Goal: Use online tool/utility: Utilize a website feature to perform a specific function

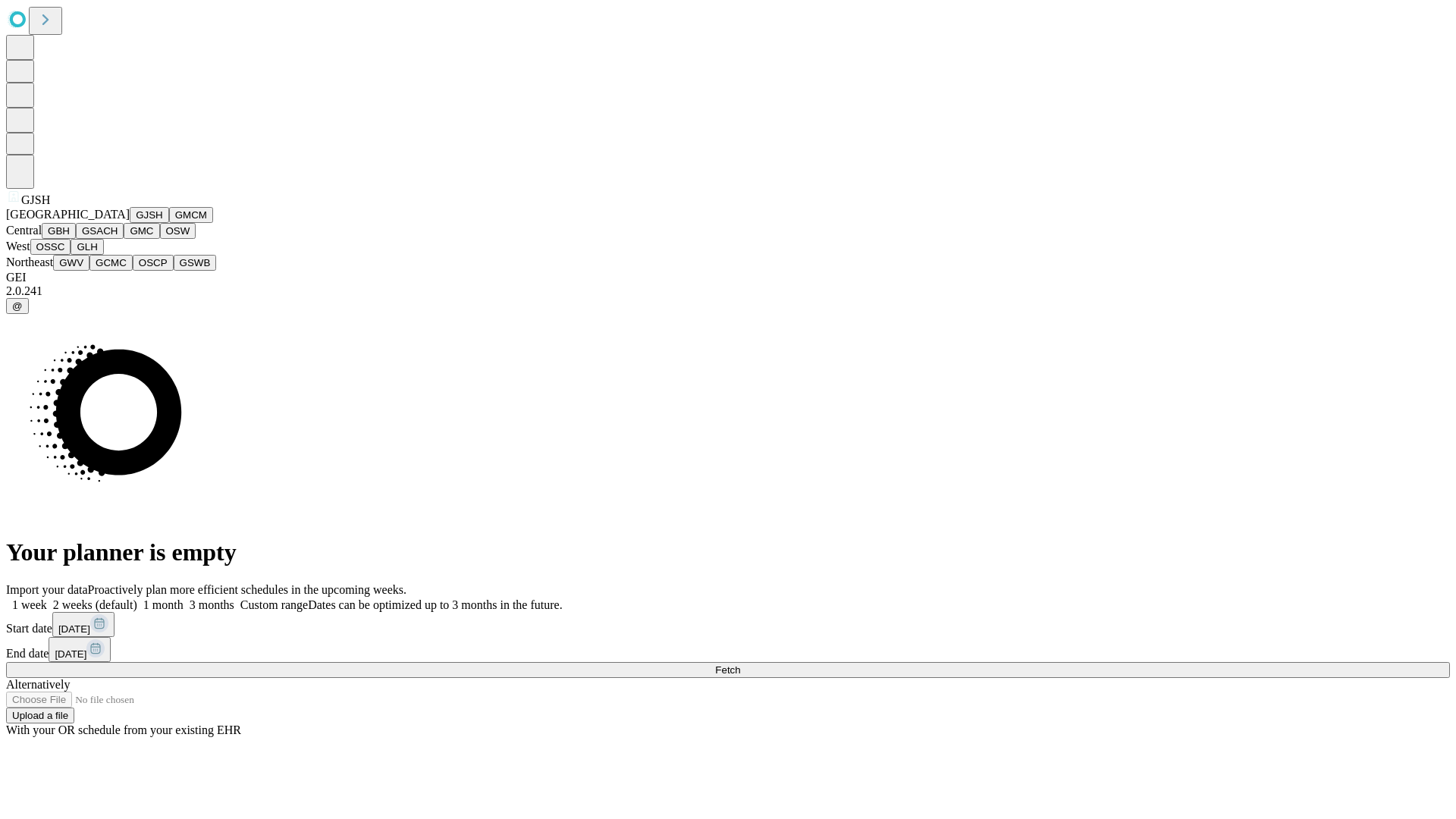
click at [130, 223] on button "GJSH" at bounding box center [150, 215] width 40 height 16
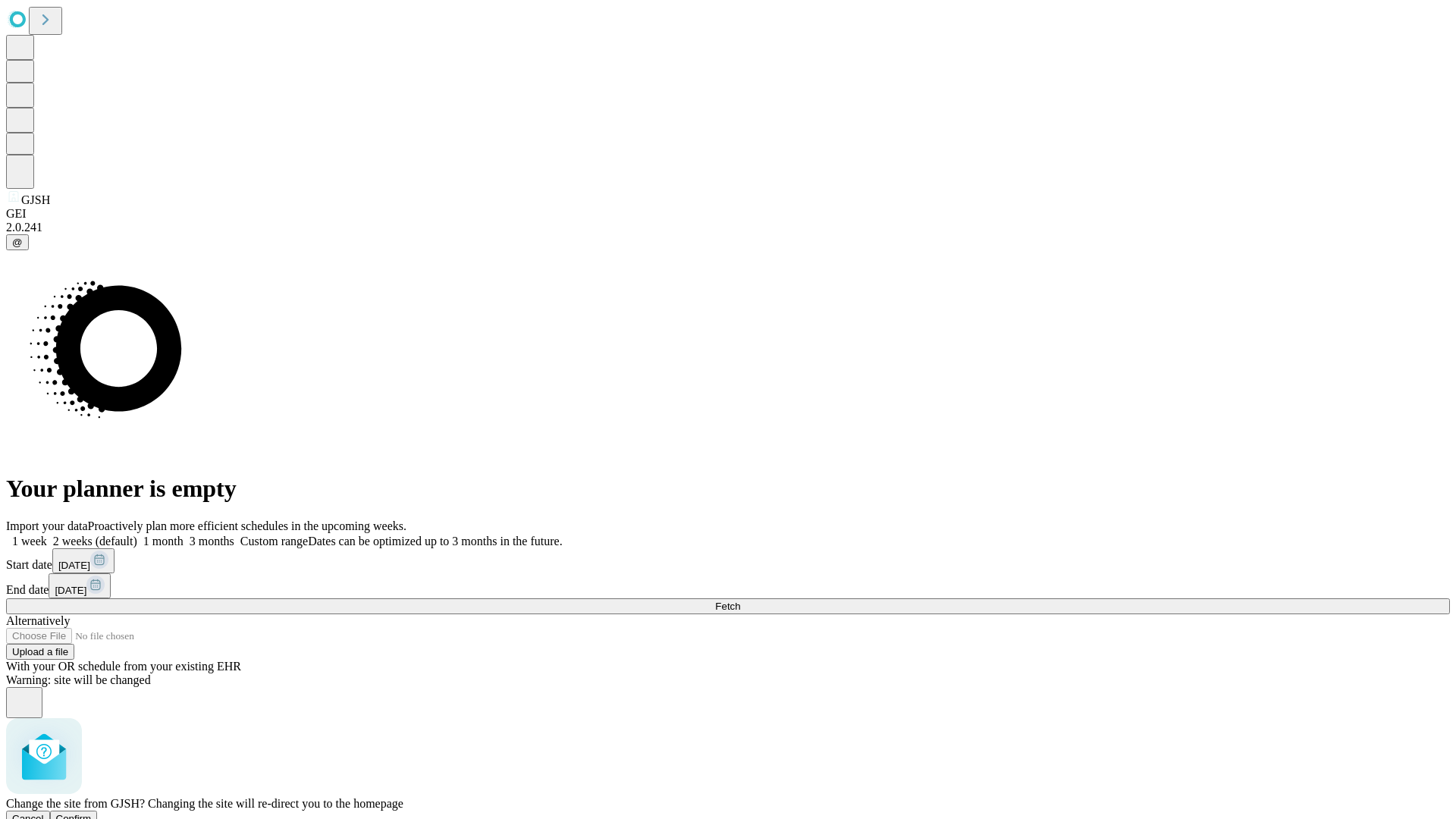
click at [92, 813] on span "Confirm" at bounding box center [74, 819] width 36 height 11
click at [47, 535] on label "1 week" at bounding box center [27, 541] width 41 height 13
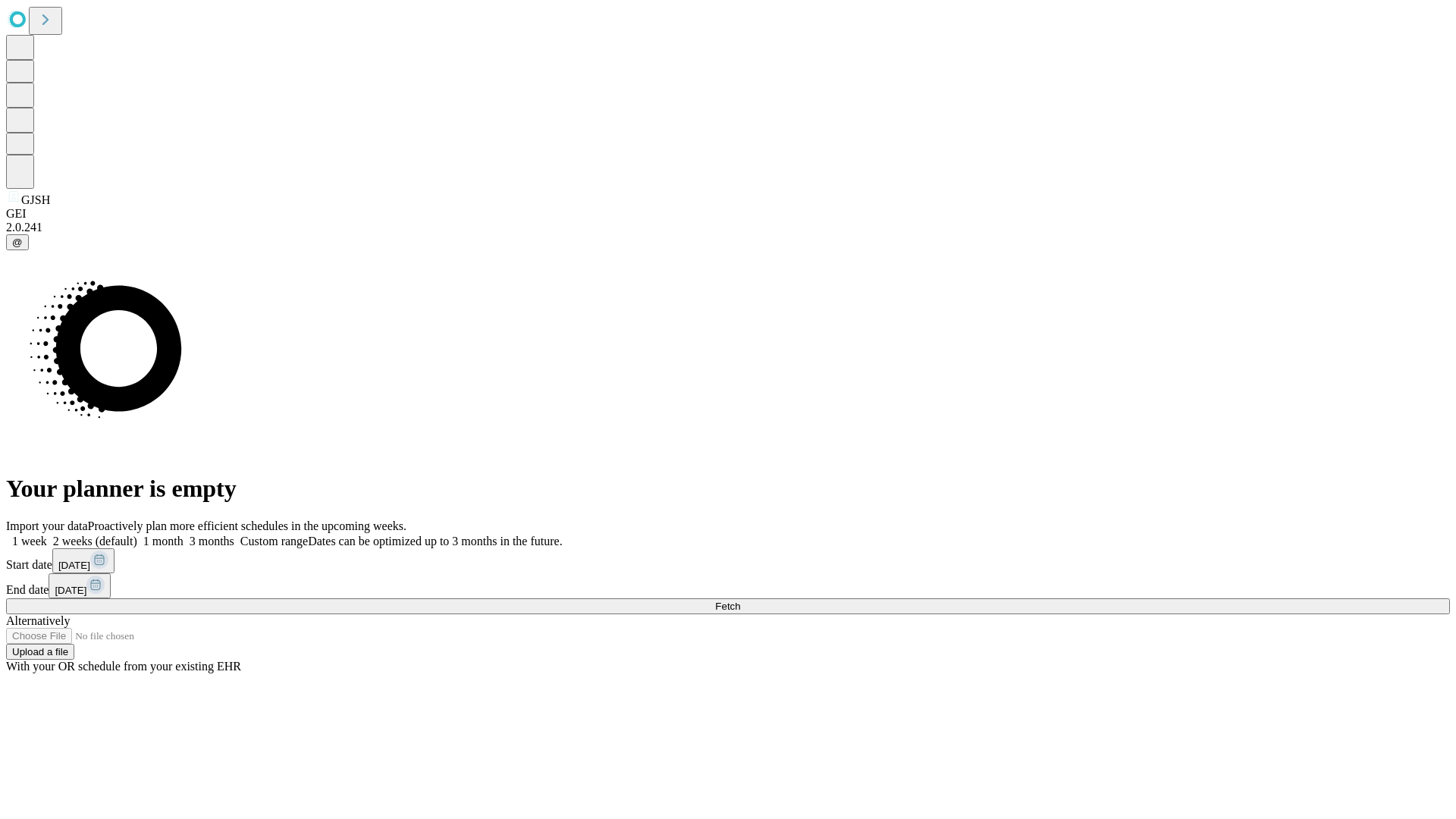
click at [740, 600] on span "Fetch" at bounding box center [728, 606] width 25 height 11
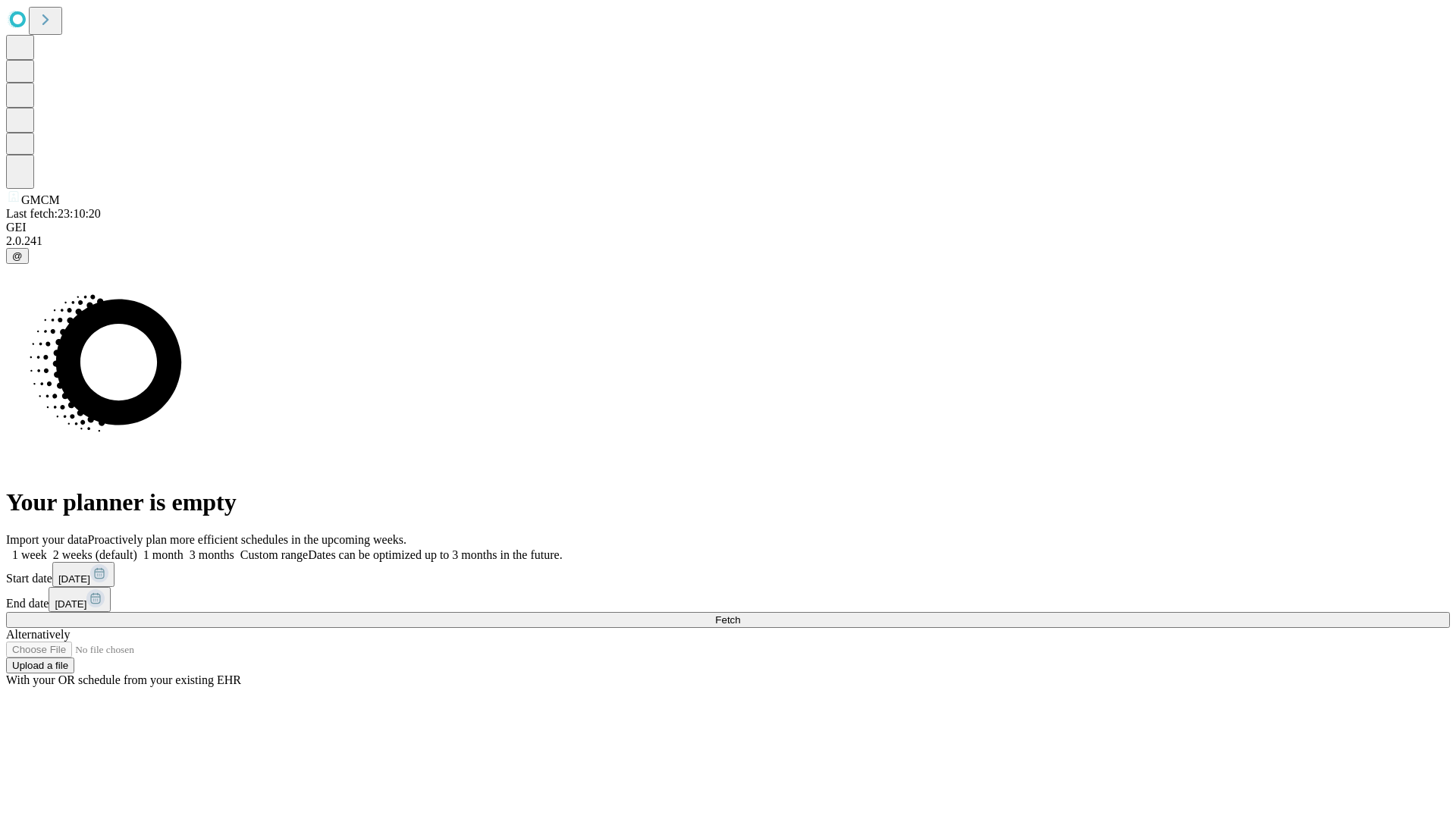
click at [47, 548] on label "1 week" at bounding box center [27, 554] width 41 height 13
click at [740, 615] on span "Fetch" at bounding box center [728, 620] width 25 height 11
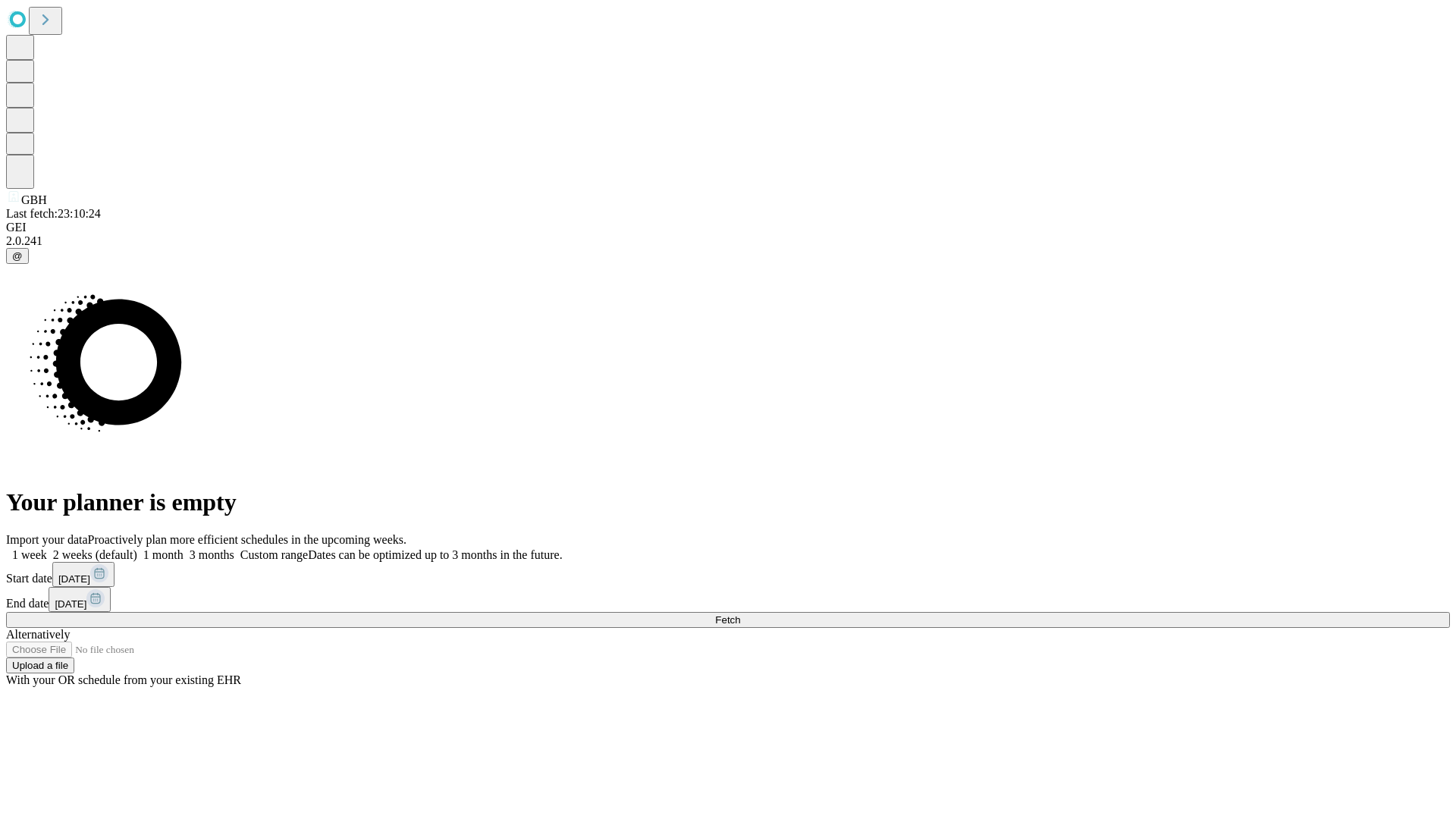
click at [740, 615] on span "Fetch" at bounding box center [728, 620] width 25 height 11
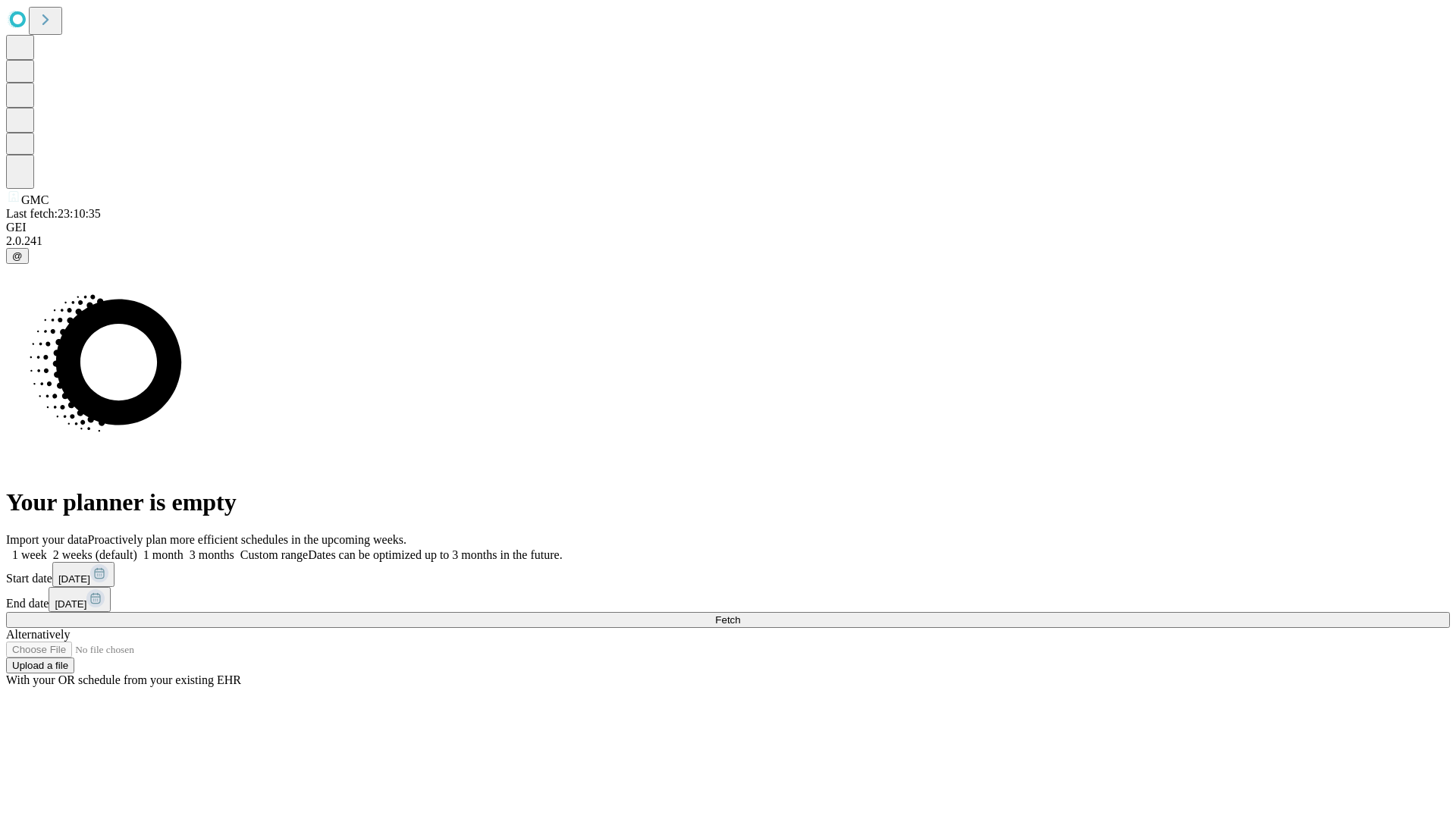
click at [47, 548] on label "1 week" at bounding box center [27, 554] width 41 height 13
click at [740, 615] on span "Fetch" at bounding box center [728, 620] width 25 height 11
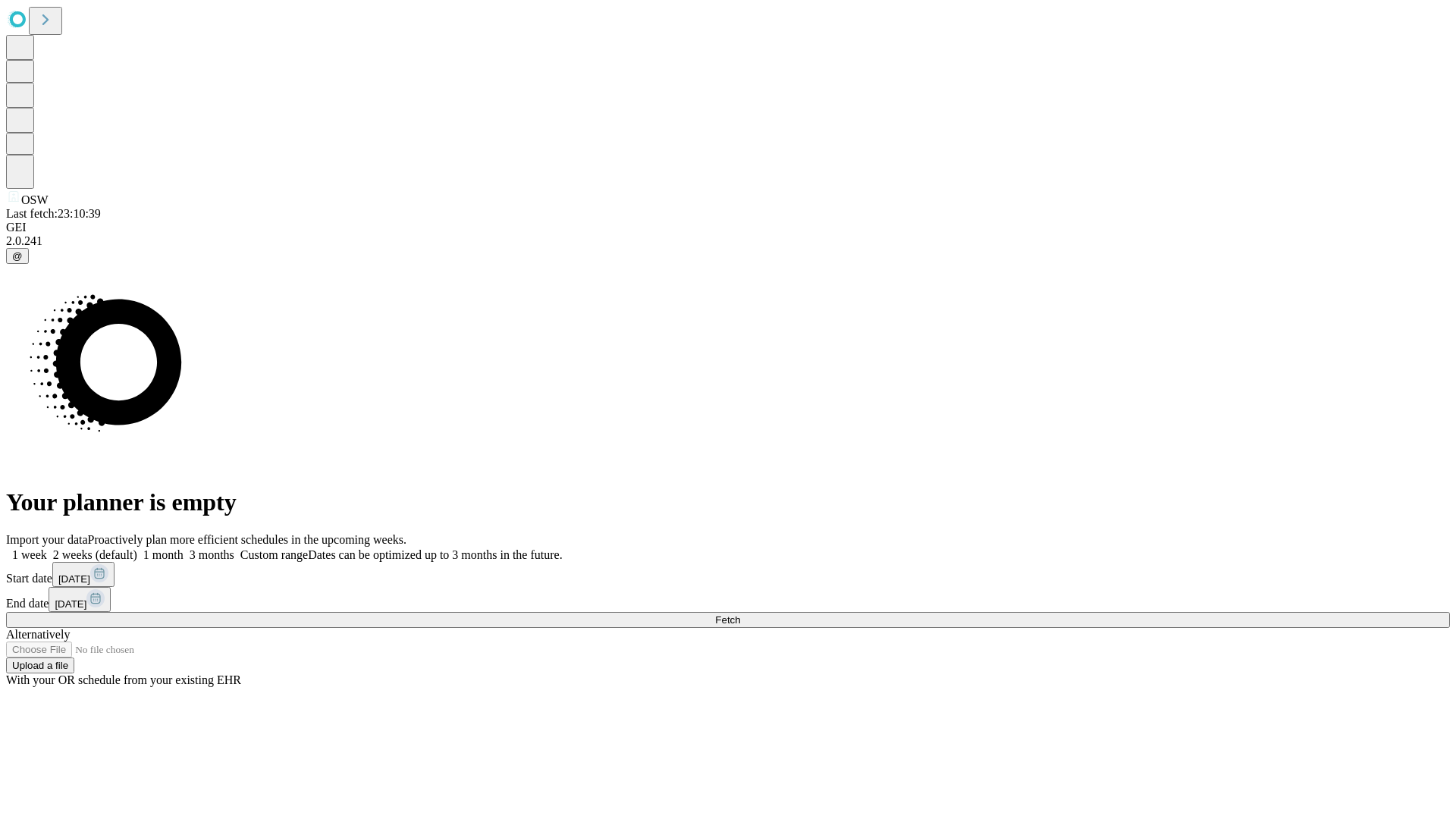
click at [47, 548] on label "1 week" at bounding box center [27, 554] width 41 height 13
click at [740, 615] on span "Fetch" at bounding box center [728, 620] width 25 height 11
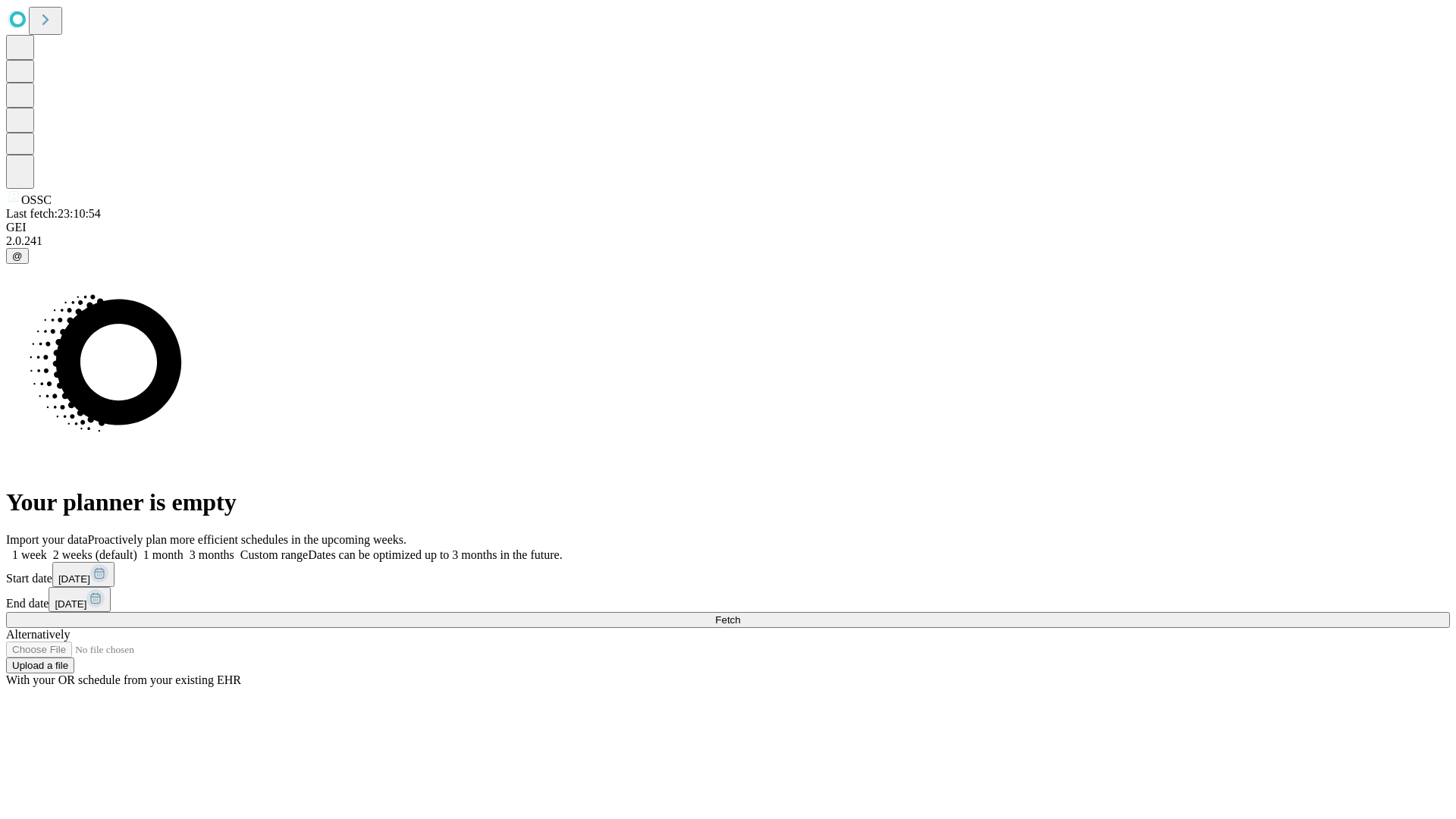
click at [47, 548] on label "1 week" at bounding box center [27, 554] width 41 height 13
click at [740, 615] on span "Fetch" at bounding box center [728, 620] width 25 height 11
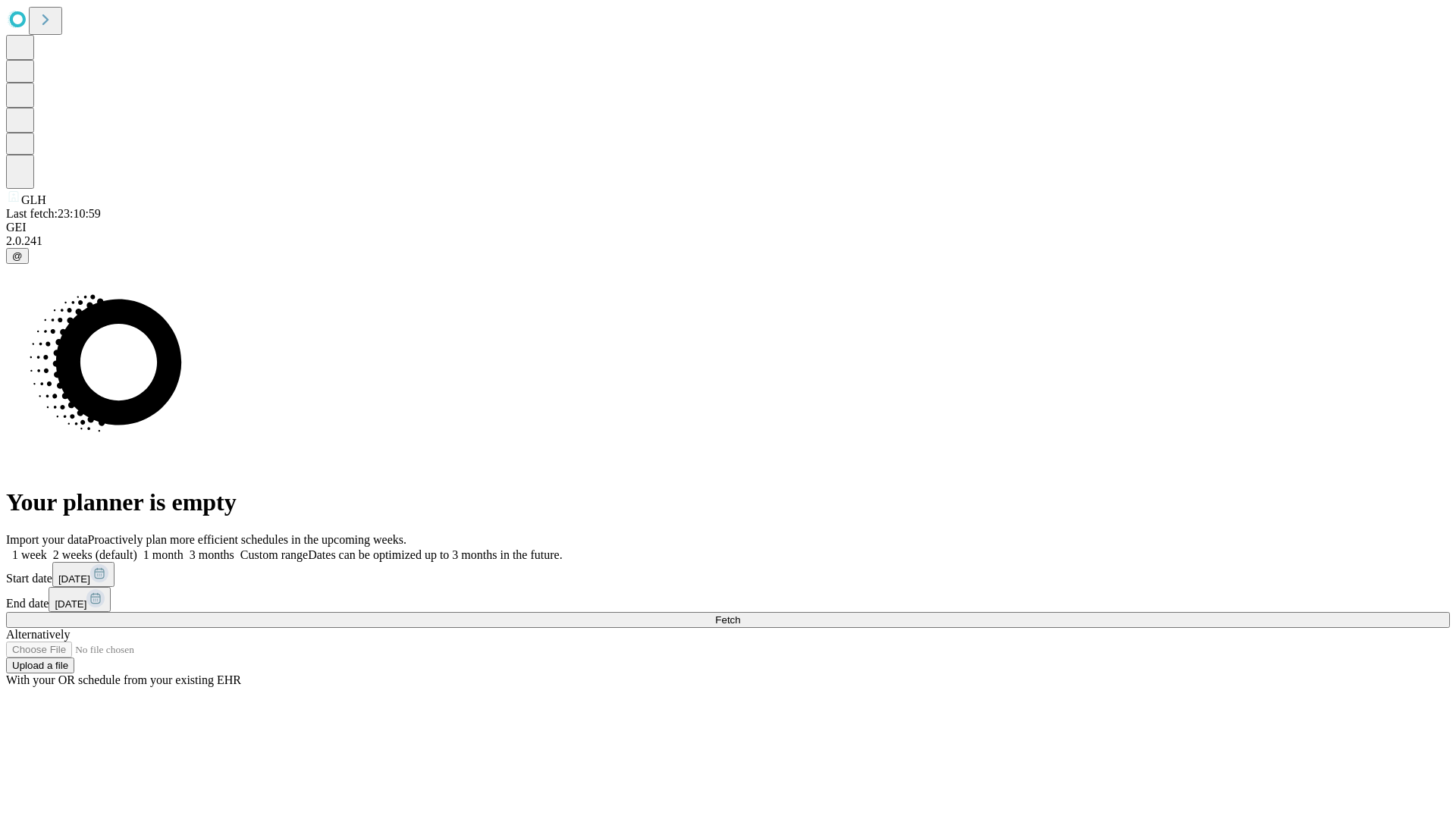
click at [47, 548] on label "1 week" at bounding box center [27, 554] width 41 height 13
click at [740, 615] on span "Fetch" at bounding box center [728, 620] width 25 height 11
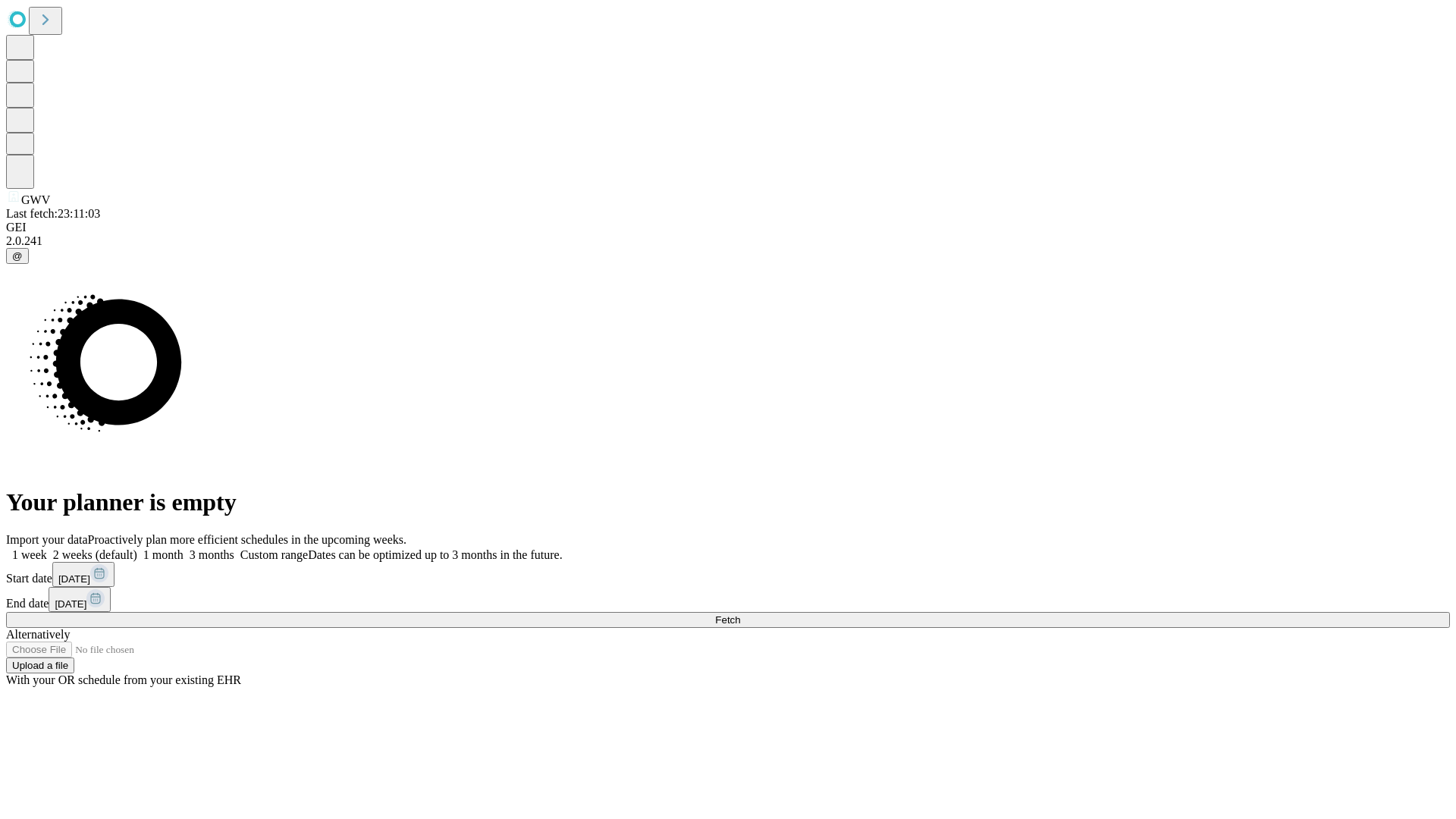
click at [47, 548] on label "1 week" at bounding box center [27, 554] width 41 height 13
click at [740, 615] on span "Fetch" at bounding box center [728, 620] width 25 height 11
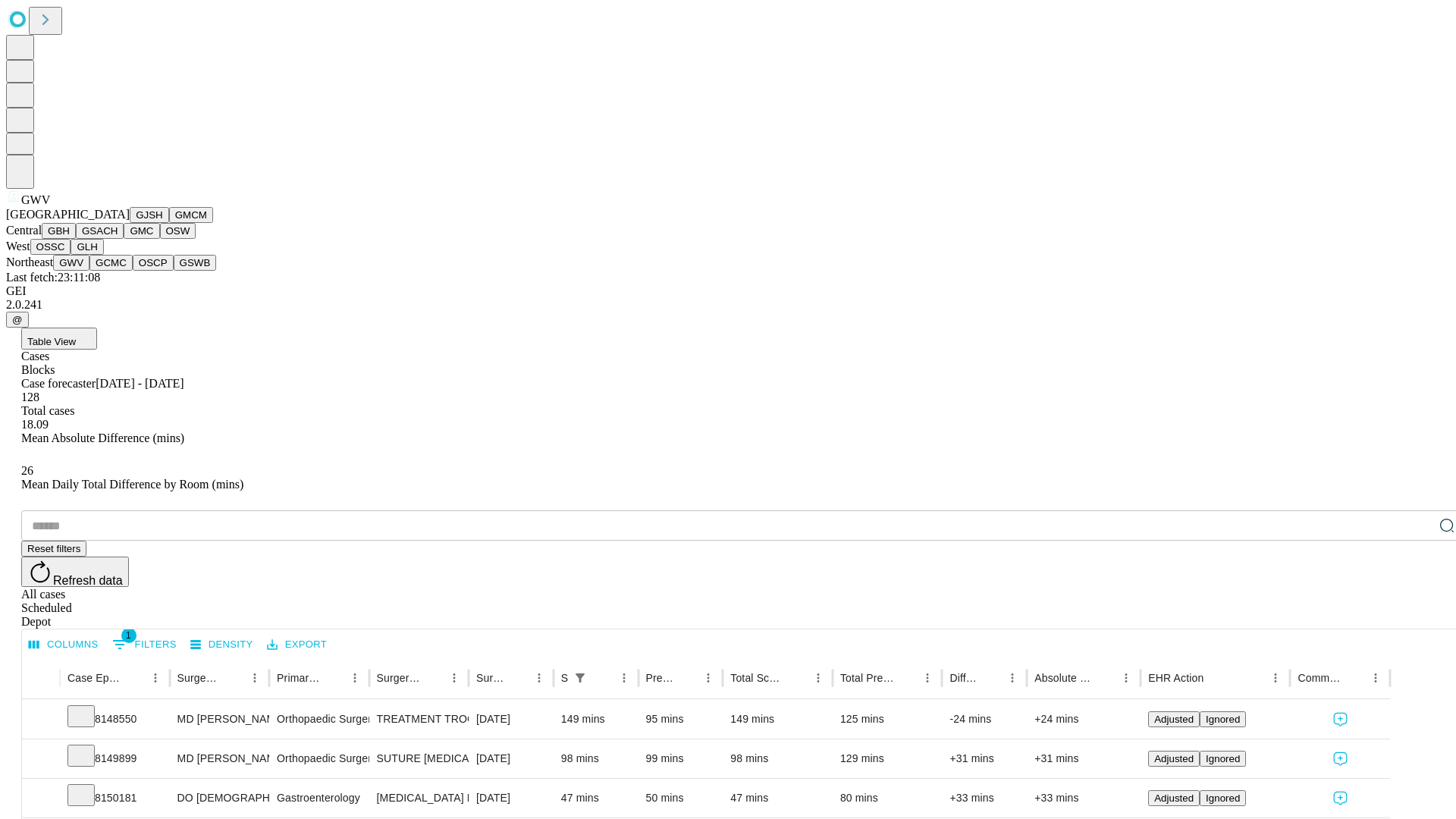
click at [117, 271] on button "GCMC" at bounding box center [111, 263] width 44 height 16
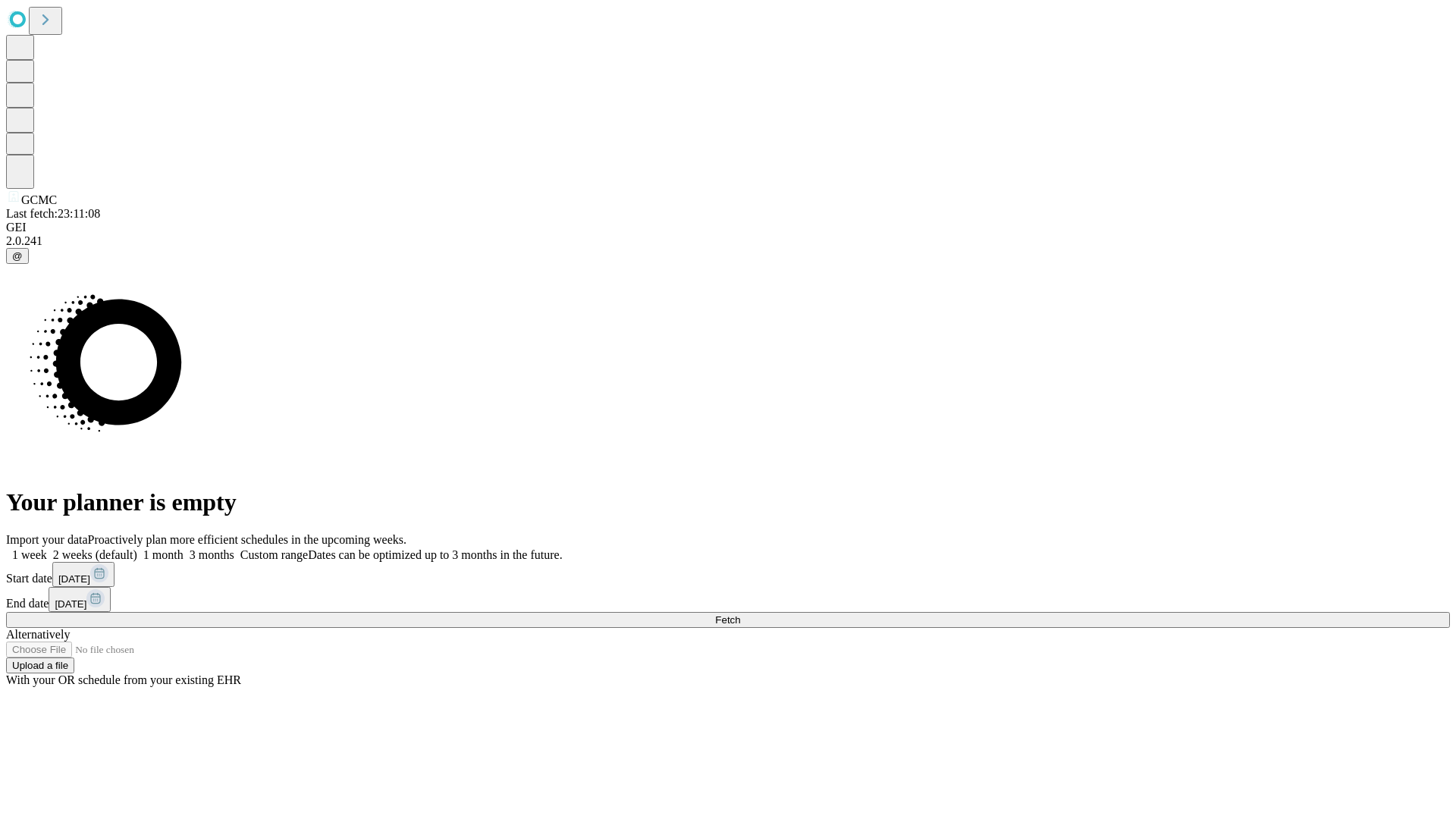
click at [47, 548] on label "1 week" at bounding box center [27, 554] width 41 height 13
click at [740, 615] on span "Fetch" at bounding box center [728, 620] width 25 height 11
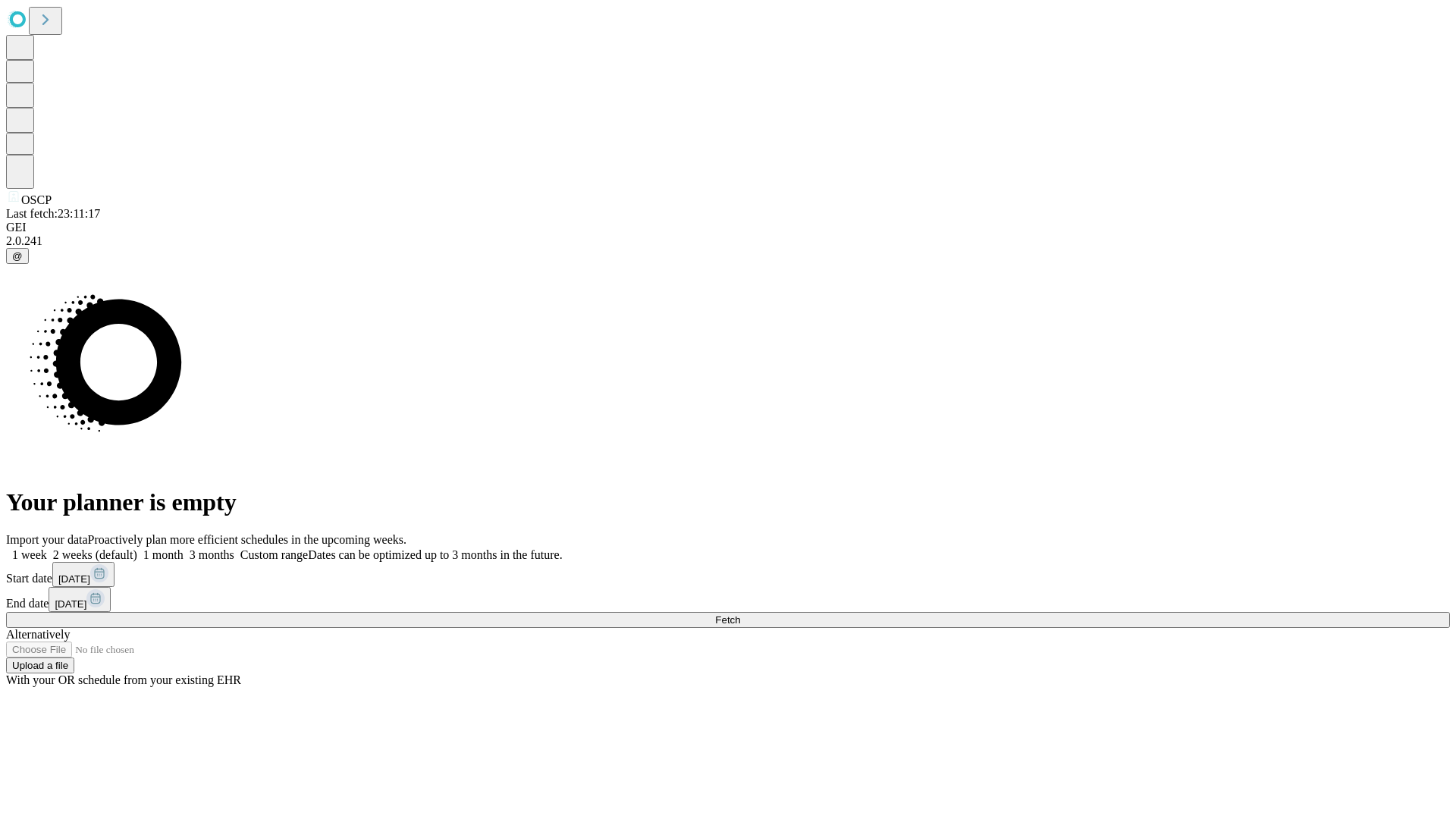
click at [47, 548] on label "1 week" at bounding box center [27, 554] width 41 height 13
click at [740, 615] on span "Fetch" at bounding box center [728, 620] width 25 height 11
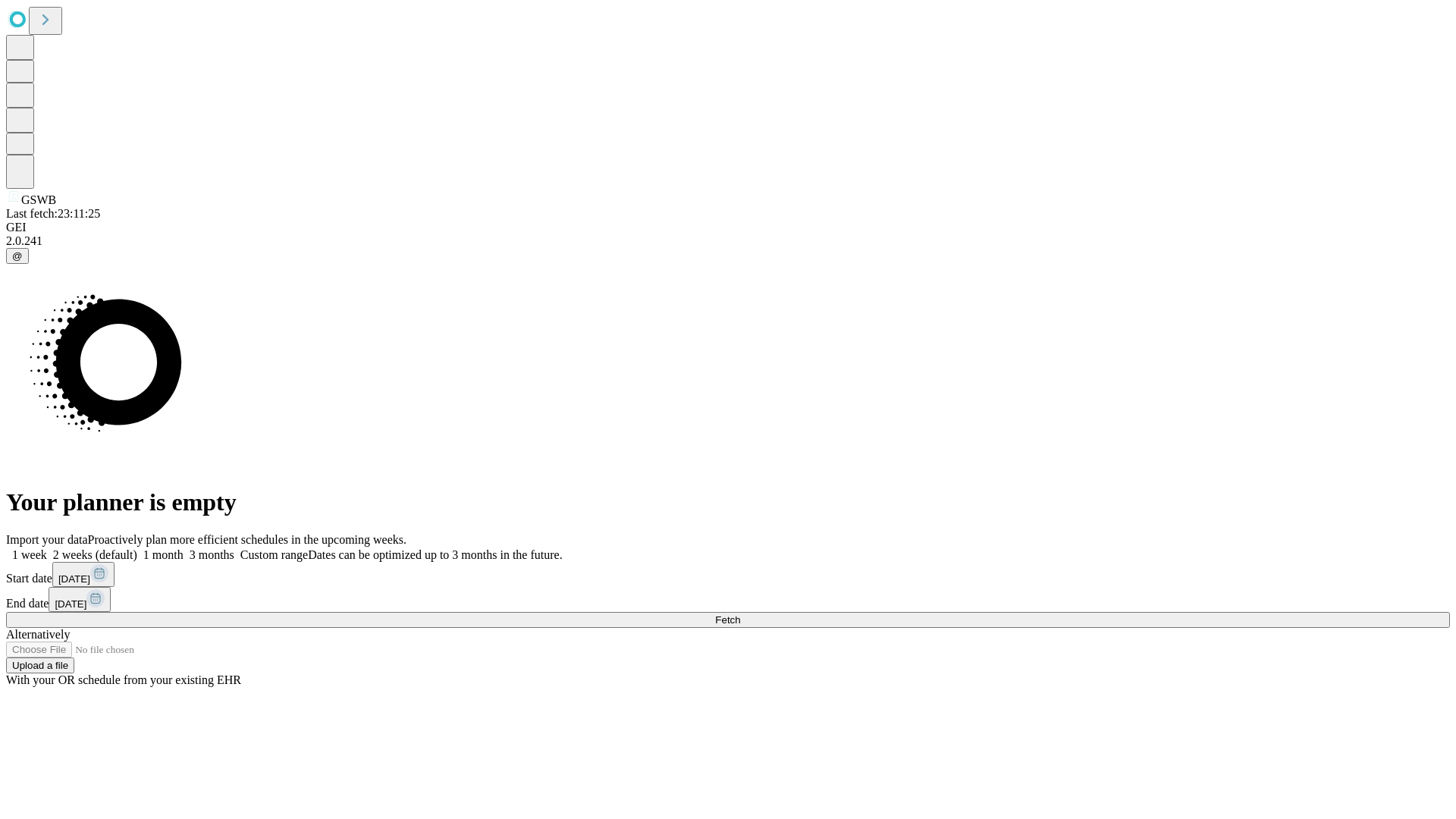
click at [740, 615] on span "Fetch" at bounding box center [728, 620] width 25 height 11
